Goal: Information Seeking & Learning: Find specific fact

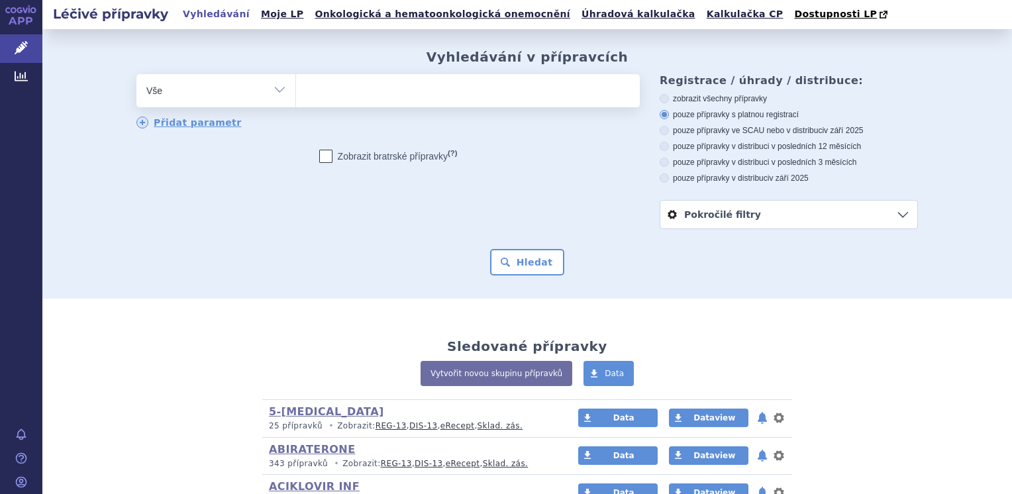
click at [275, 90] on select "Vše Přípravek/SUKL kód MAH VPOIS ATC/Aktivní látka Léková forma Síla" at bounding box center [215, 89] width 159 height 30
select select "filter-atc-group"
click at [136, 75] on select "Vše Přípravek/SUKL kód MAH VPOIS ATC/Aktivní látka Léková forma Síla" at bounding box center [215, 89] width 159 height 30
click at [339, 95] on ul at bounding box center [468, 88] width 344 height 28
click at [296, 95] on select at bounding box center [295, 89] width 1 height 33
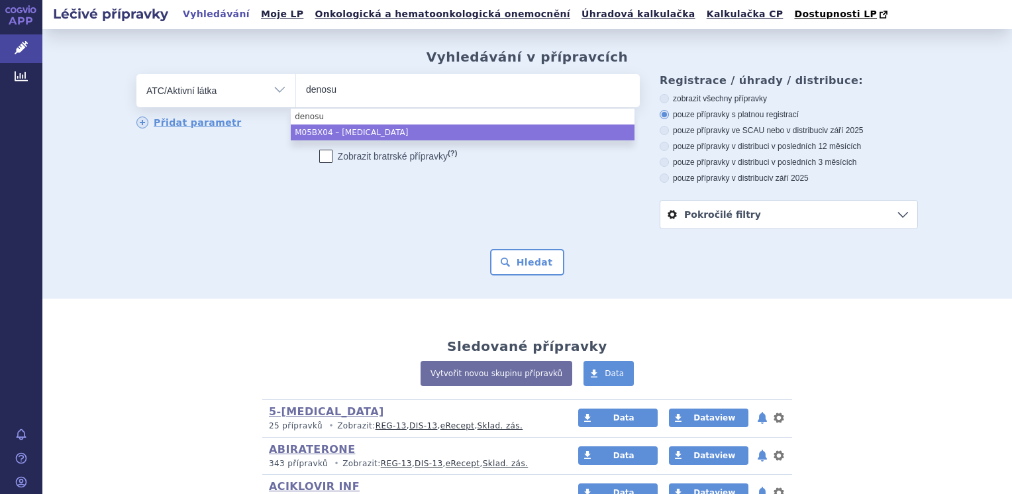
type input "denosu"
select select "M05BX04"
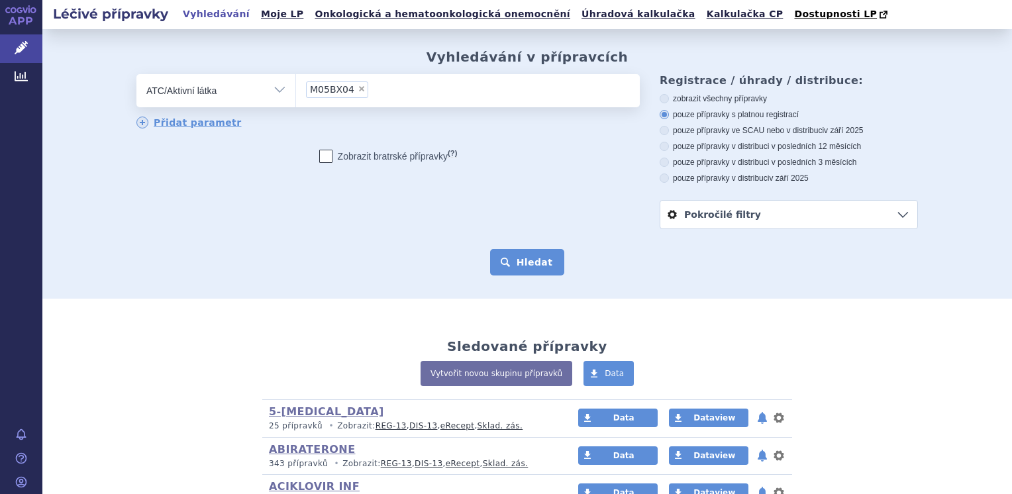
click at [532, 263] on button "Hledat" at bounding box center [527, 262] width 75 height 26
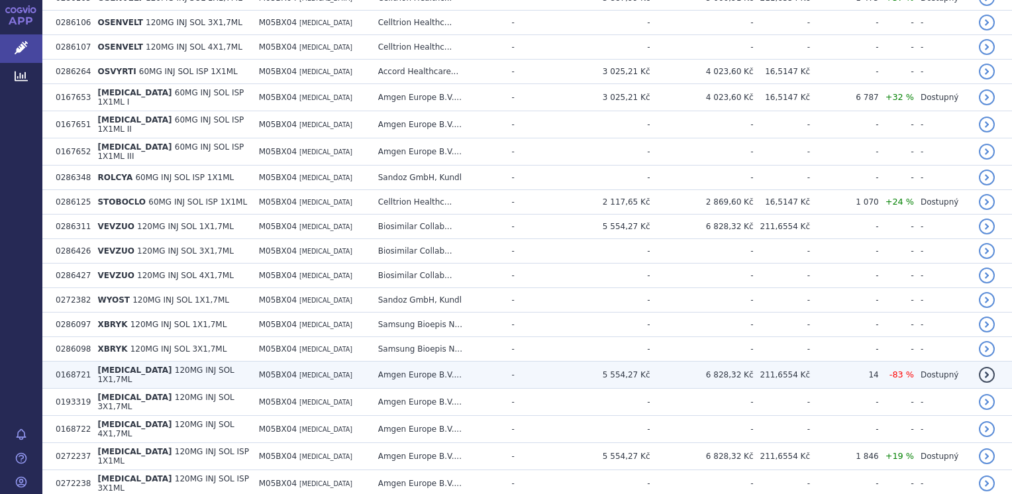
scroll to position [711, 0]
